Goal: Information Seeking & Learning: Find specific page/section

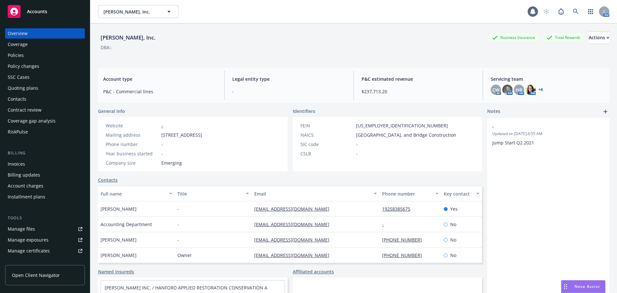
click at [56, 53] on div "Policies" at bounding box center [45, 55] width 75 height 10
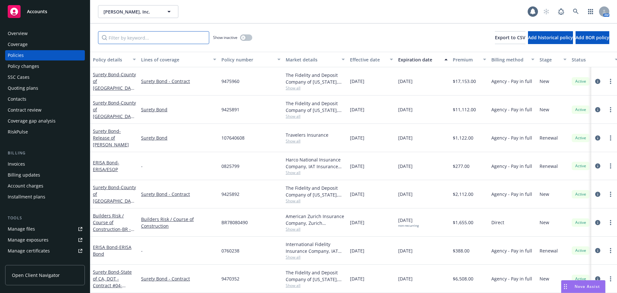
click at [159, 37] on input "Filter by keyword..." at bounding box center [153, 37] width 111 height 13
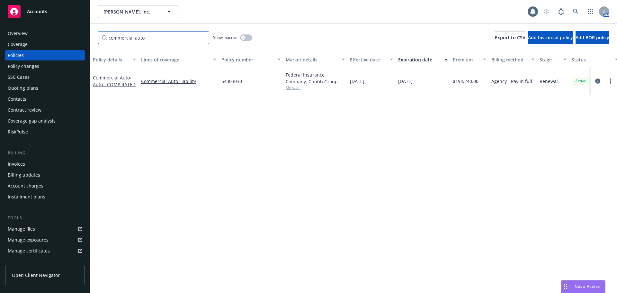
type input "commercial auto"
click at [249, 37] on button "button" at bounding box center [246, 37] width 12 height 6
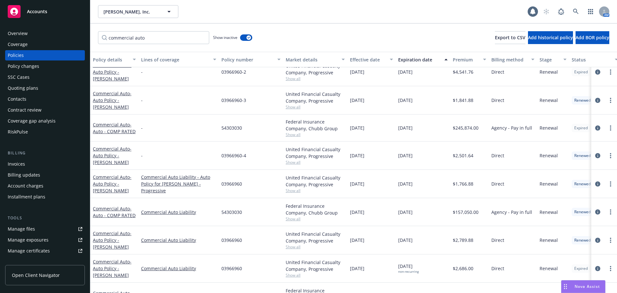
scroll to position [186, 0]
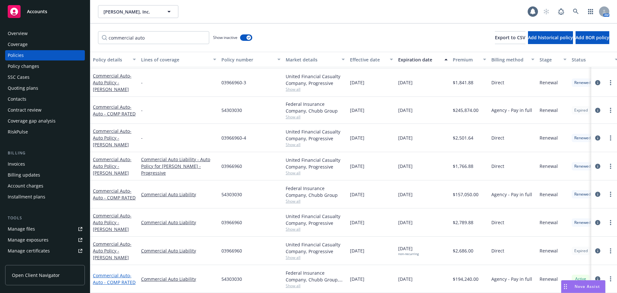
click at [124, 272] on link "Commercial Auto - Auto - COMP RATED" at bounding box center [114, 278] width 43 height 13
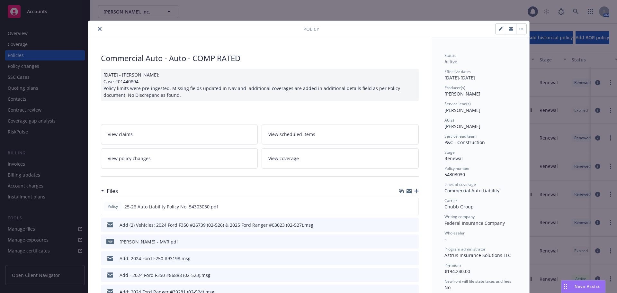
click at [98, 27] on icon "close" at bounding box center [100, 29] width 4 height 4
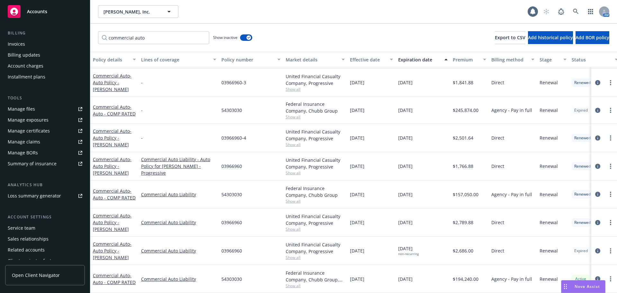
scroll to position [137, 0]
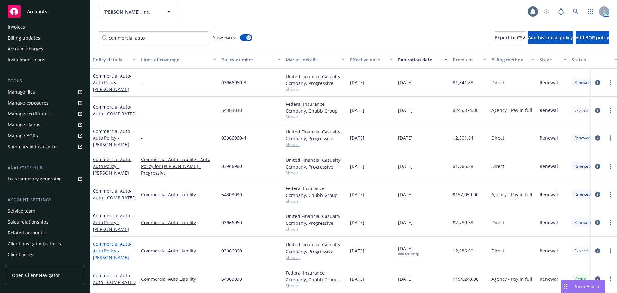
click at [101, 241] on link "Commercial Auto - Auto Policy - [PERSON_NAME]" at bounding box center [112, 251] width 39 height 20
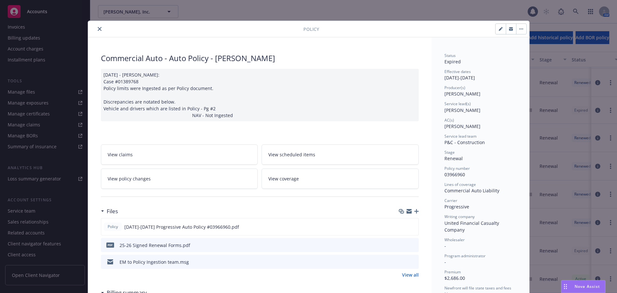
click at [98, 30] on icon "close" at bounding box center [100, 29] width 4 height 4
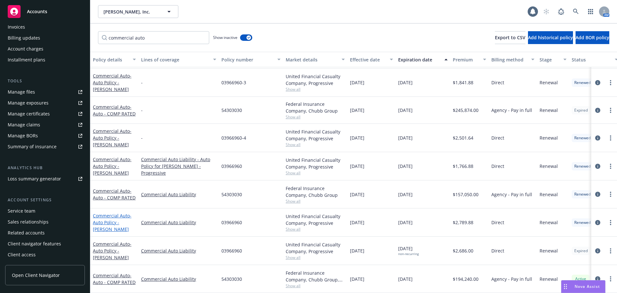
click at [119, 212] on link "Commercial Auto - Auto Policy - [PERSON_NAME]" at bounding box center [112, 222] width 39 height 20
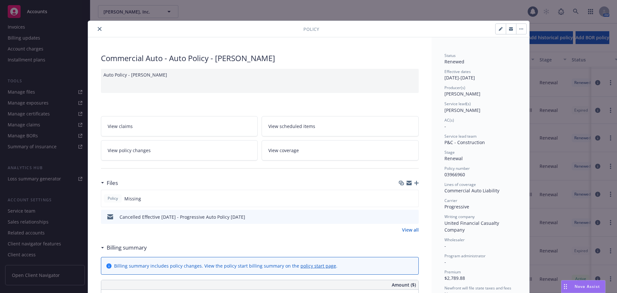
click at [99, 28] on icon "close" at bounding box center [100, 29] width 4 height 4
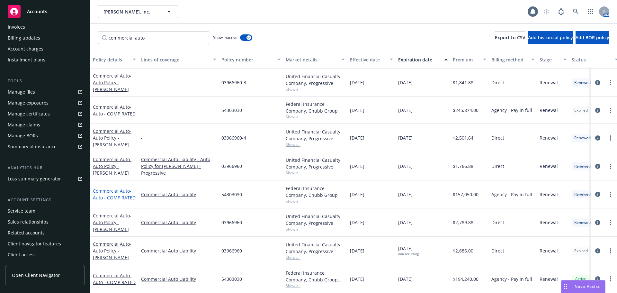
click at [127, 188] on link "Commercial Auto - Auto - COMP RATED" at bounding box center [114, 194] width 43 height 13
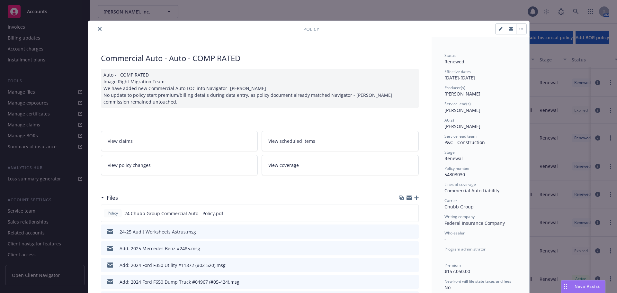
click at [98, 28] on icon "close" at bounding box center [100, 29] width 4 height 4
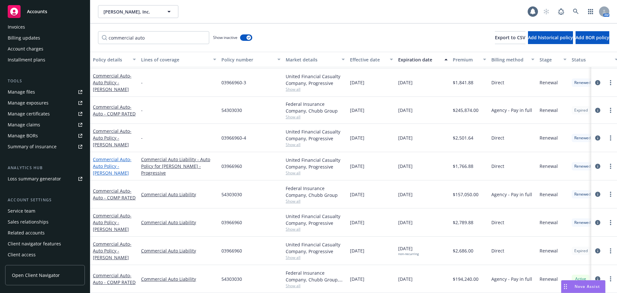
click at [118, 157] on link "Commercial Auto - Auto Policy - [PERSON_NAME]" at bounding box center [112, 166] width 39 height 20
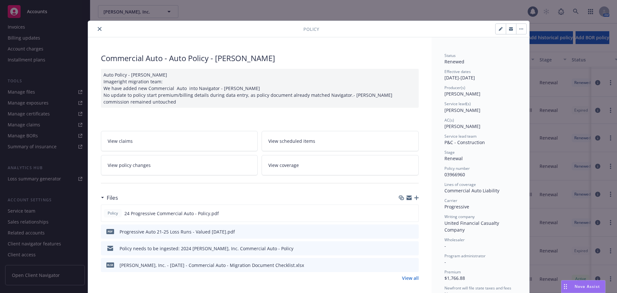
click at [100, 30] on button "close" at bounding box center [100, 29] width 8 height 8
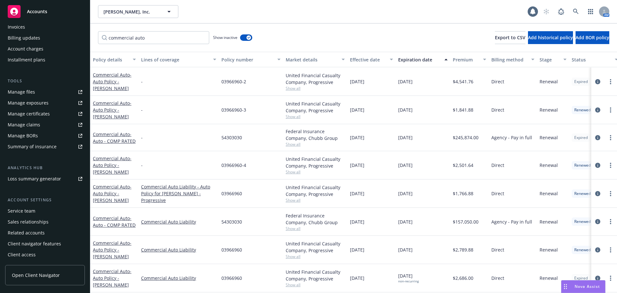
scroll to position [186, 0]
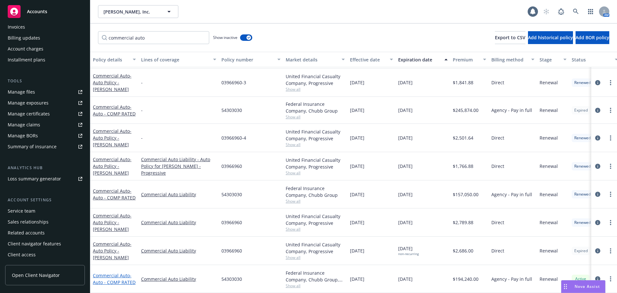
click at [125, 272] on link "Commercial Auto - Auto - COMP RATED" at bounding box center [114, 278] width 43 height 13
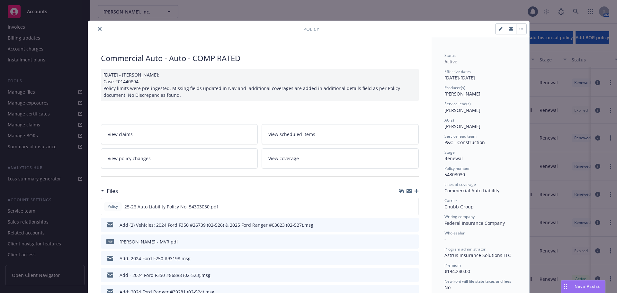
scroll to position [19, 0]
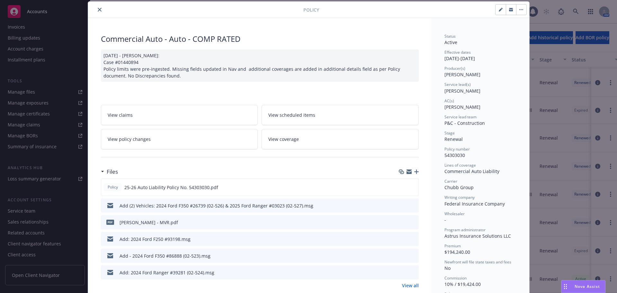
click at [98, 11] on icon "close" at bounding box center [100, 10] width 4 height 4
click at [96, 7] on button "close" at bounding box center [100, 10] width 8 height 8
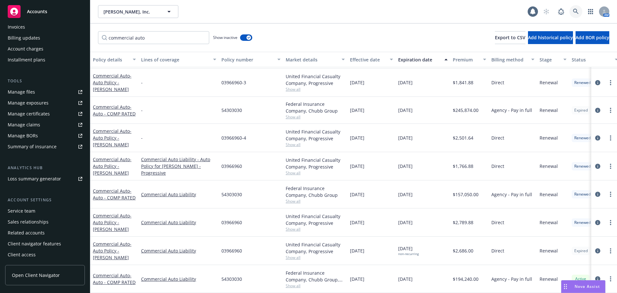
click at [572, 11] on link at bounding box center [575, 11] width 13 height 13
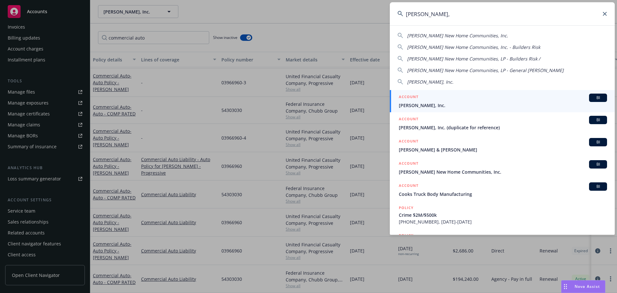
type input "[PERSON_NAME],"
click at [562, 101] on div "ACCOUNT BI" at bounding box center [503, 98] width 208 height 8
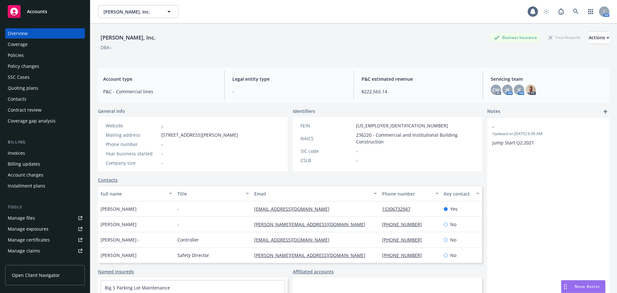
click at [41, 52] on div "Policies" at bounding box center [45, 55] width 75 height 10
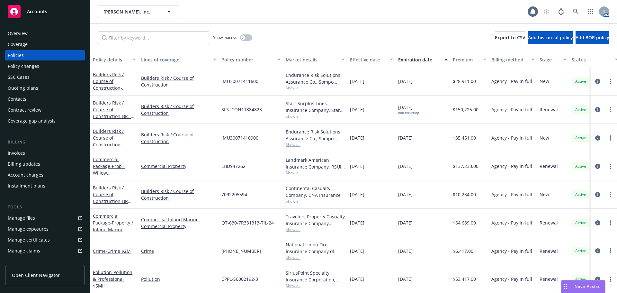
click at [50, 66] on div "Policy changes" at bounding box center [45, 66] width 75 height 10
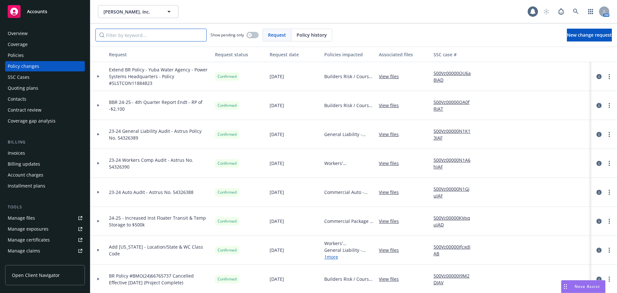
click at [162, 39] on input "Filter by keyword..." at bounding box center [150, 35] width 111 height 13
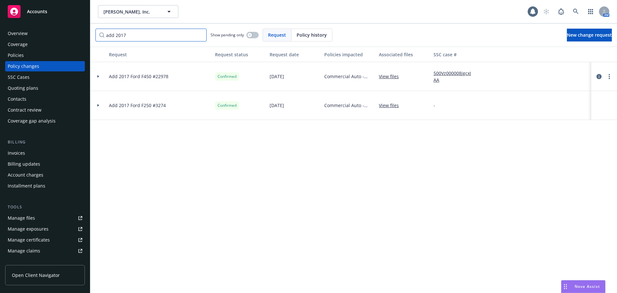
type input "add 2017"
click at [98, 79] on div at bounding box center [98, 76] width 16 height 29
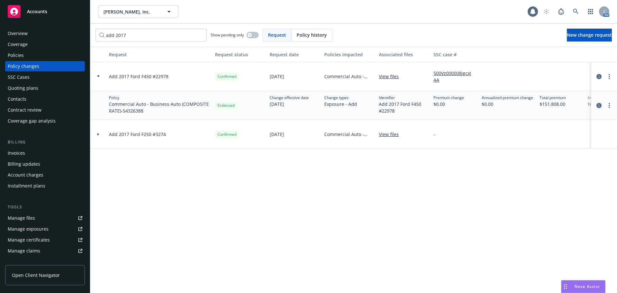
click at [600, 104] on icon "circleInformation" at bounding box center [598, 105] width 5 height 5
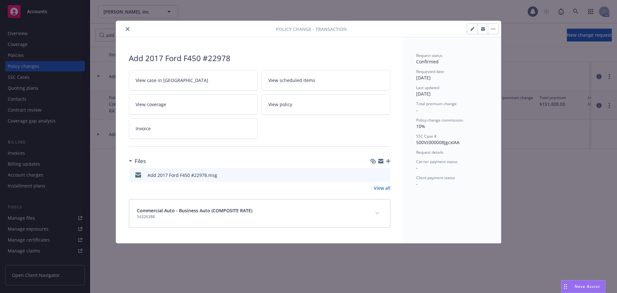
click at [383, 188] on link "View all" at bounding box center [382, 187] width 17 height 7
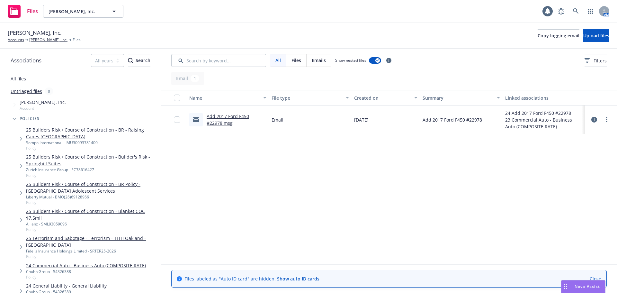
click at [230, 117] on link "Add 2017 Ford F450 #22978.msg" at bounding box center [228, 119] width 42 height 13
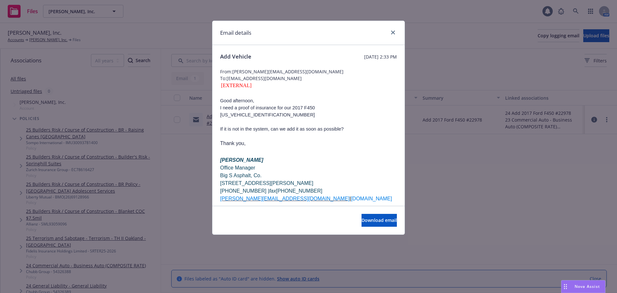
scroll to position [30, 0]
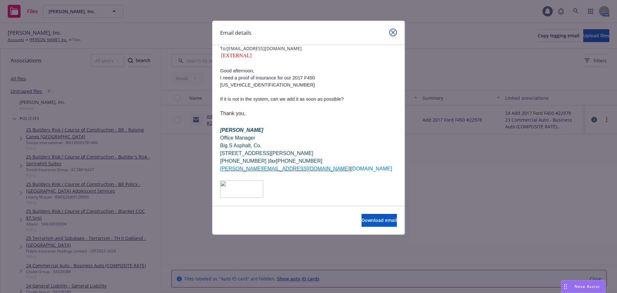
click at [395, 33] on link "close" at bounding box center [393, 33] width 8 height 8
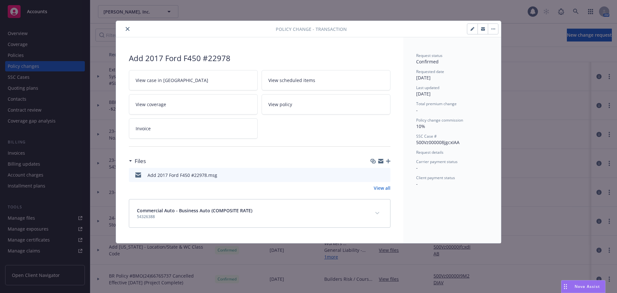
click at [127, 31] on button "close" at bounding box center [128, 29] width 8 height 8
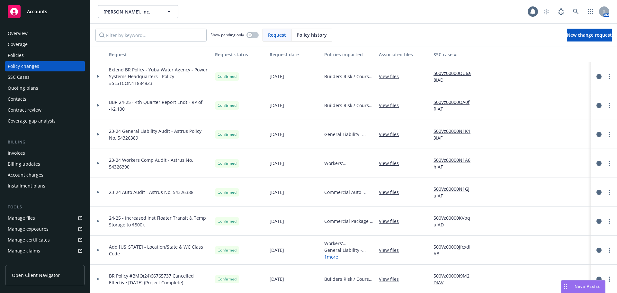
click at [45, 57] on div "Policies" at bounding box center [45, 55] width 75 height 10
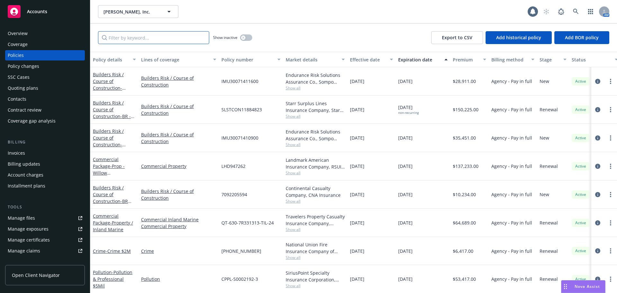
click at [123, 40] on input "Filter by keyword..." at bounding box center [153, 37] width 111 height 13
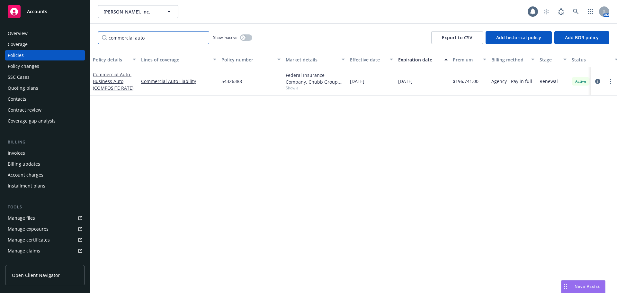
type input "commercial auto"
click at [247, 40] on button "button" at bounding box center [246, 37] width 12 height 6
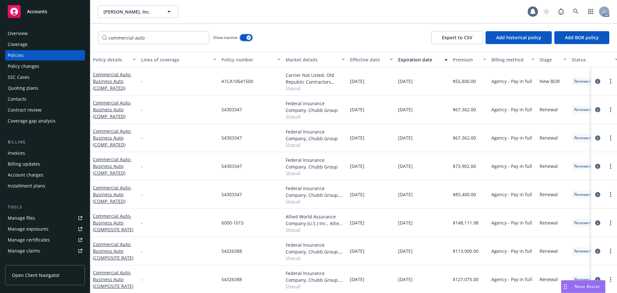
scroll to position [59, 0]
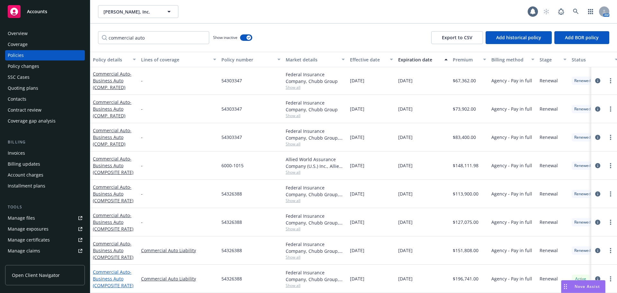
click at [119, 274] on span "- Business Auto (COMPOSITE RATE)" at bounding box center [113, 279] width 40 height 20
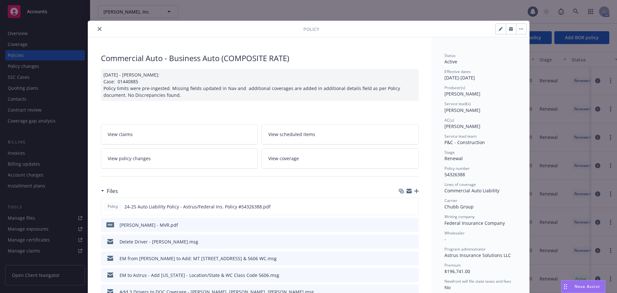
click at [96, 31] on button "close" at bounding box center [100, 29] width 8 height 8
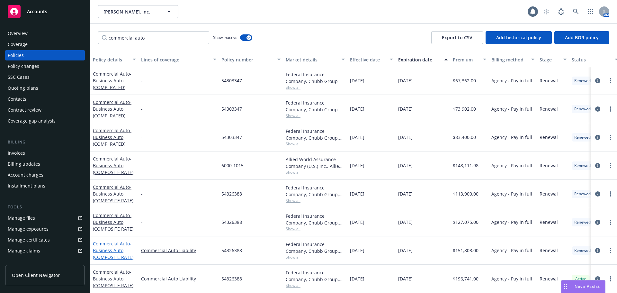
click at [114, 240] on link "Commercial Auto - Business Auto (COMPOSITE RATE)" at bounding box center [113, 250] width 40 height 20
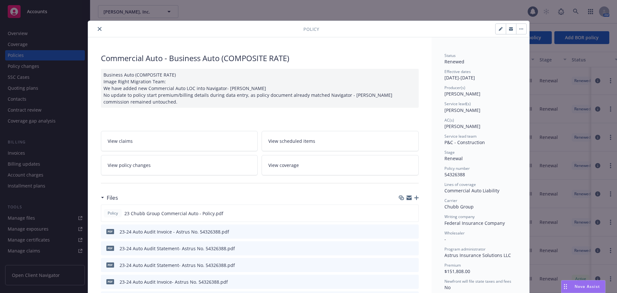
click at [98, 28] on icon "close" at bounding box center [100, 29] width 4 height 4
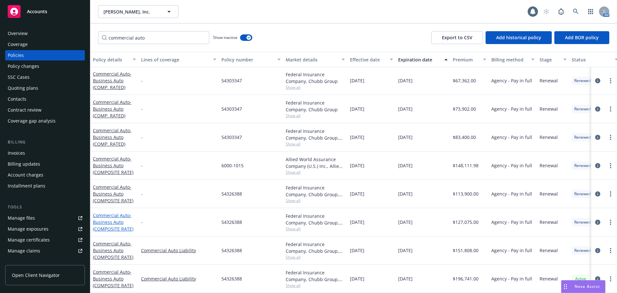
click at [130, 212] on span "- Business Auto (COMPOSITE RATE)" at bounding box center [113, 222] width 40 height 20
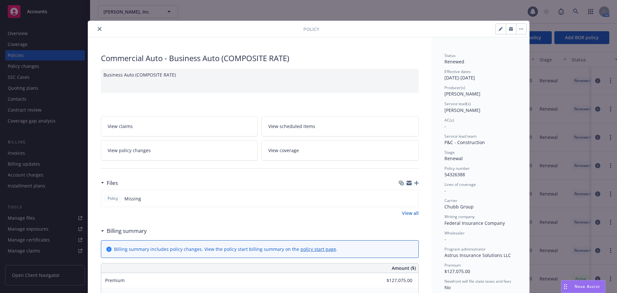
click at [96, 27] on button "close" at bounding box center [100, 29] width 8 height 8
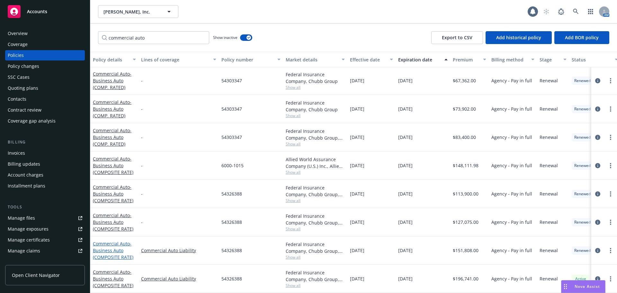
click at [115, 246] on span "- Business Auto (COMPOSITE RATE)" at bounding box center [113, 250] width 40 height 20
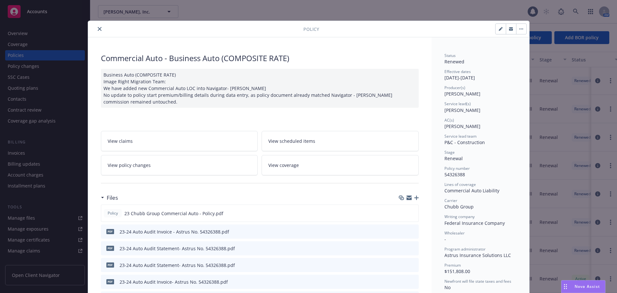
scroll to position [19, 0]
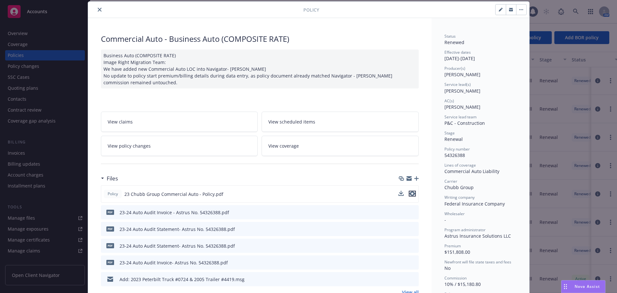
click at [411, 195] on icon "preview file" at bounding box center [412, 193] width 6 height 4
click at [98, 10] on icon "close" at bounding box center [100, 10] width 4 height 4
